Goal: Information Seeking & Learning: Learn about a topic

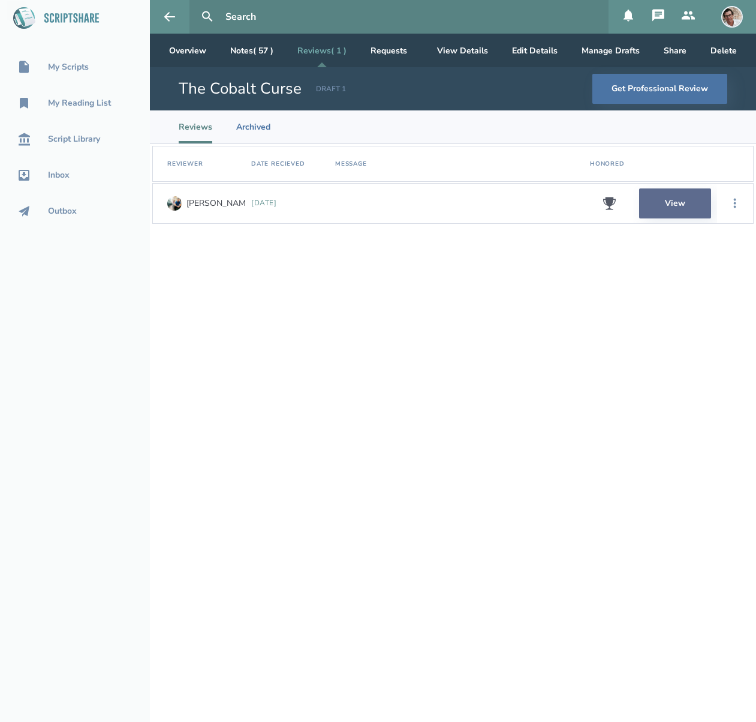
click at [679, 206] on link "View" at bounding box center [675, 203] width 72 height 30
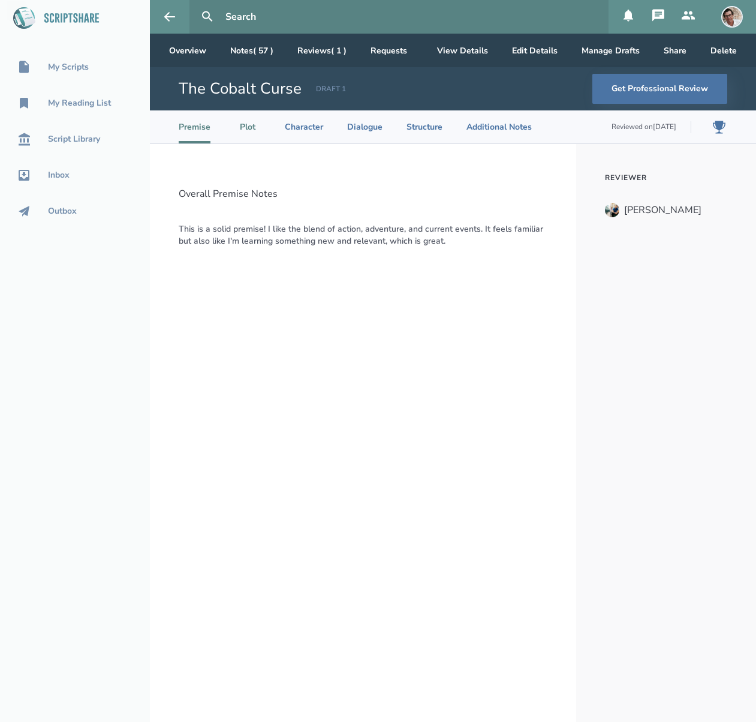
click at [248, 125] on li "Plot" at bounding box center [248, 126] width 26 height 33
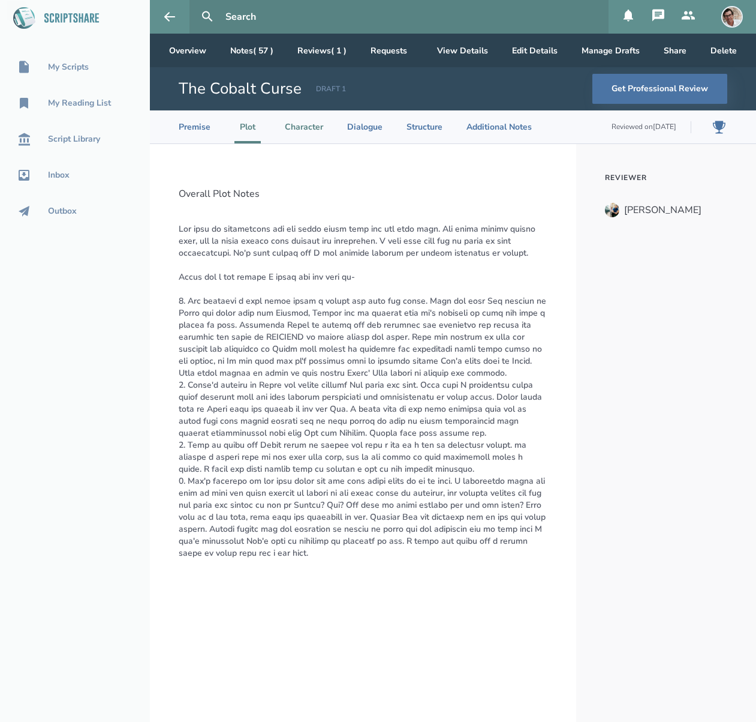
click at [299, 125] on li "Character" at bounding box center [304, 126] width 38 height 33
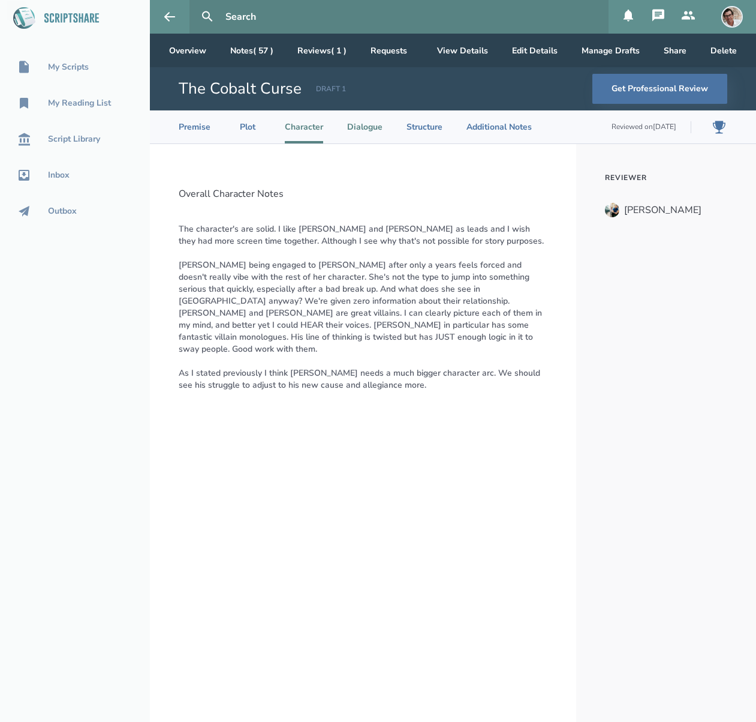
click at [368, 128] on li "Dialogue" at bounding box center [364, 126] width 35 height 33
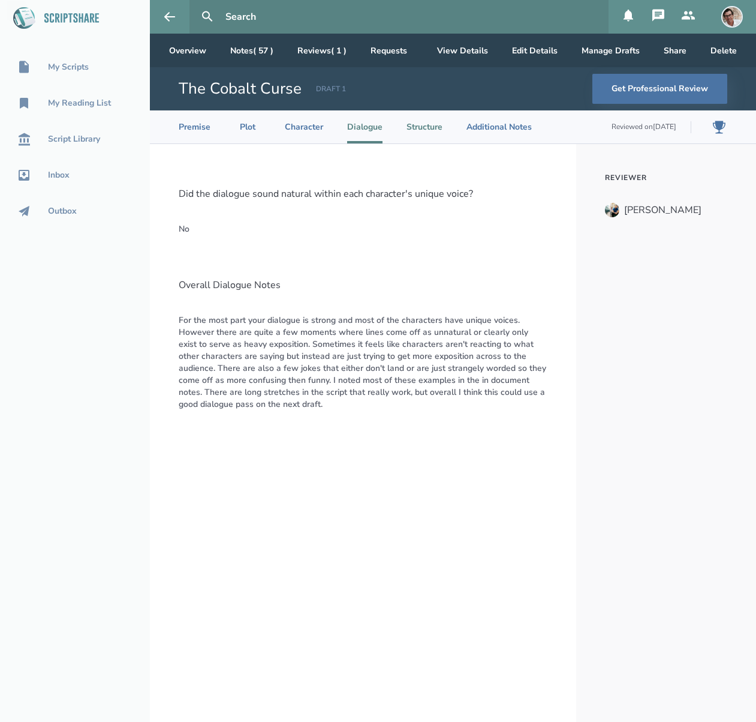
click at [428, 130] on li "Structure" at bounding box center [425, 126] width 36 height 33
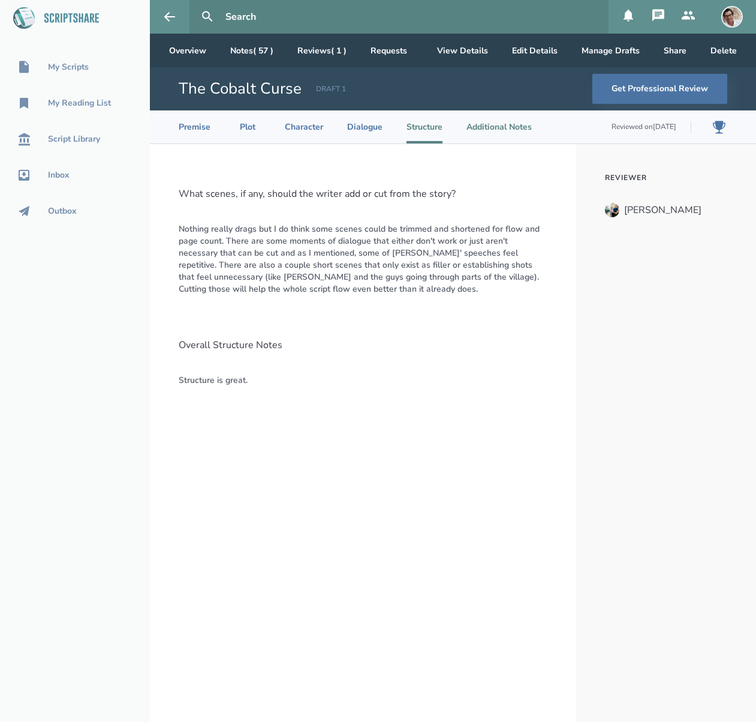
click at [482, 128] on li "Additional Notes" at bounding box center [499, 126] width 65 height 33
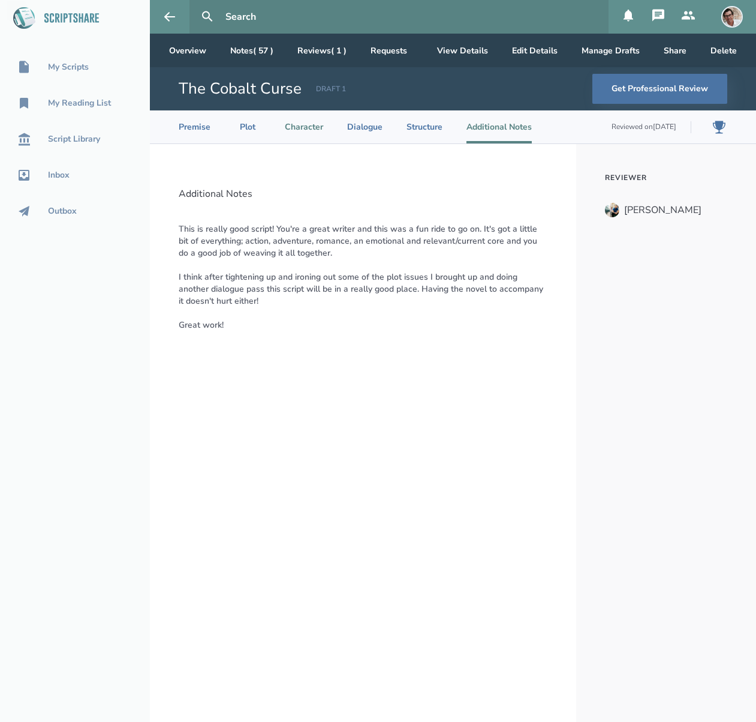
click at [315, 126] on li "Character" at bounding box center [304, 126] width 38 height 33
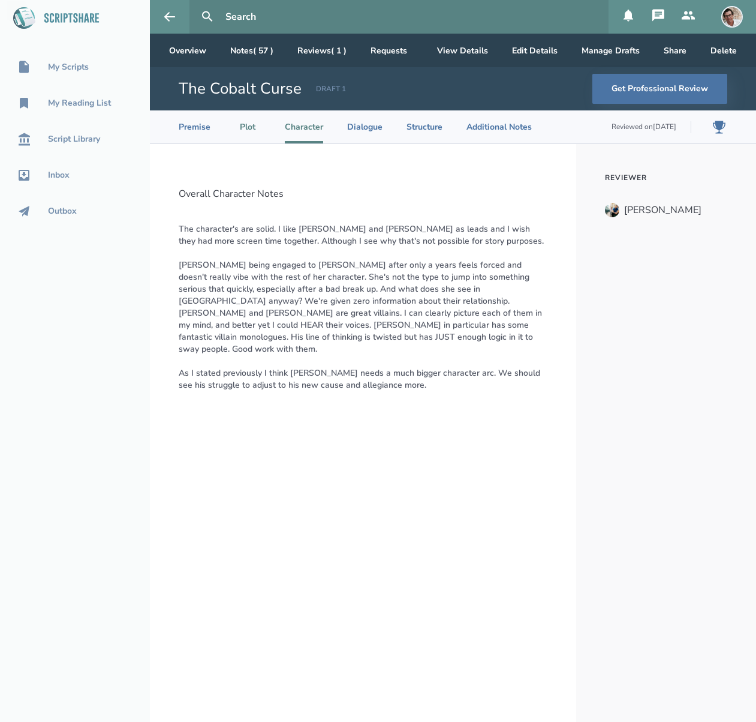
click at [248, 126] on li "Plot" at bounding box center [248, 126] width 26 height 33
